Goal: Information Seeking & Learning: Find specific fact

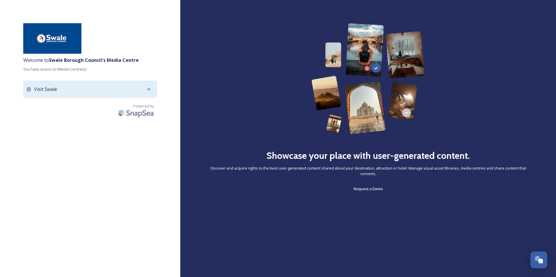
click at [97, 96] on div "Visit Swale" at bounding box center [90, 89] width 134 height 17
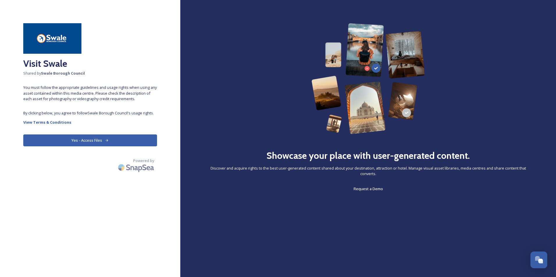
click at [104, 140] on button "Yes - Access Files" at bounding box center [90, 141] width 134 height 12
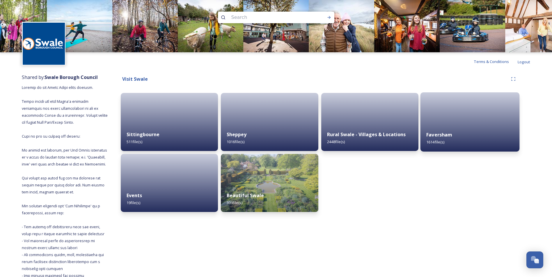
click at [448, 127] on div "Faversham 1614 file(s)" at bounding box center [469, 138] width 99 height 26
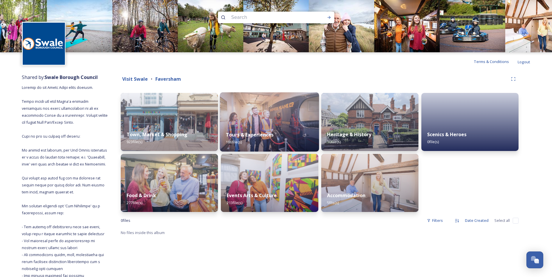
click at [260, 113] on img at bounding box center [269, 121] width 99 height 59
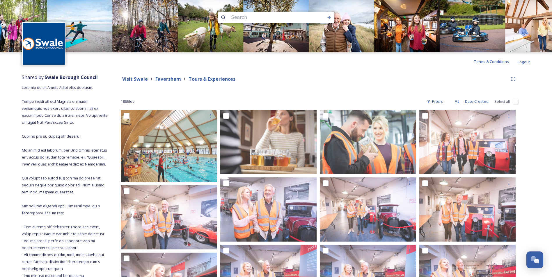
click at [263, 15] on input at bounding box center [268, 17] width 80 height 13
type input "swimming"
click at [327, 19] on icon at bounding box center [329, 17] width 5 height 5
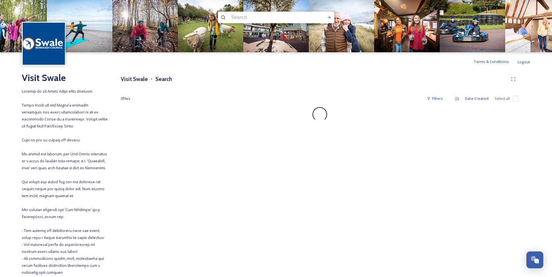
click at [254, 18] on input at bounding box center [268, 17] width 80 height 13
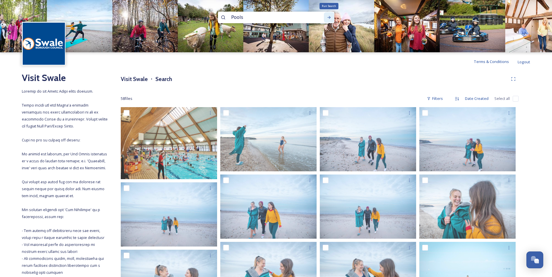
type input "Pools"
click at [328, 16] on icon at bounding box center [329, 17] width 5 height 5
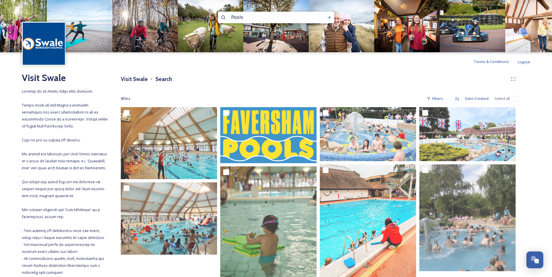
drag, startPoint x: 244, startPoint y: 19, endPoint x: 231, endPoint y: 17, distance: 12.9
click at [231, 17] on input "Pools" at bounding box center [268, 17] width 80 height 13
